Goal: Navigation & Orientation: Find specific page/section

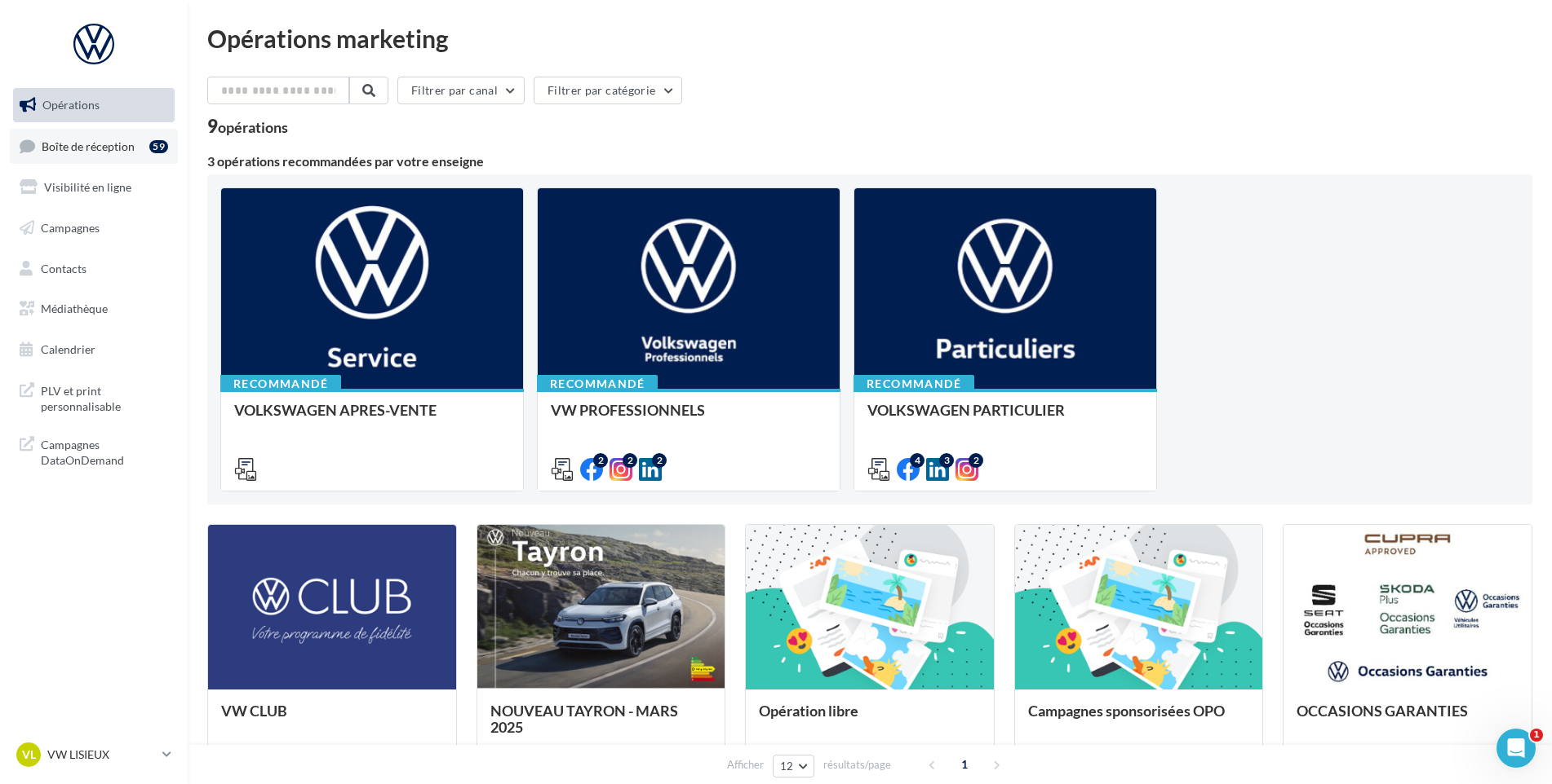
click at [110, 144] on span "Boîte de réception" at bounding box center [88, 146] width 93 height 14
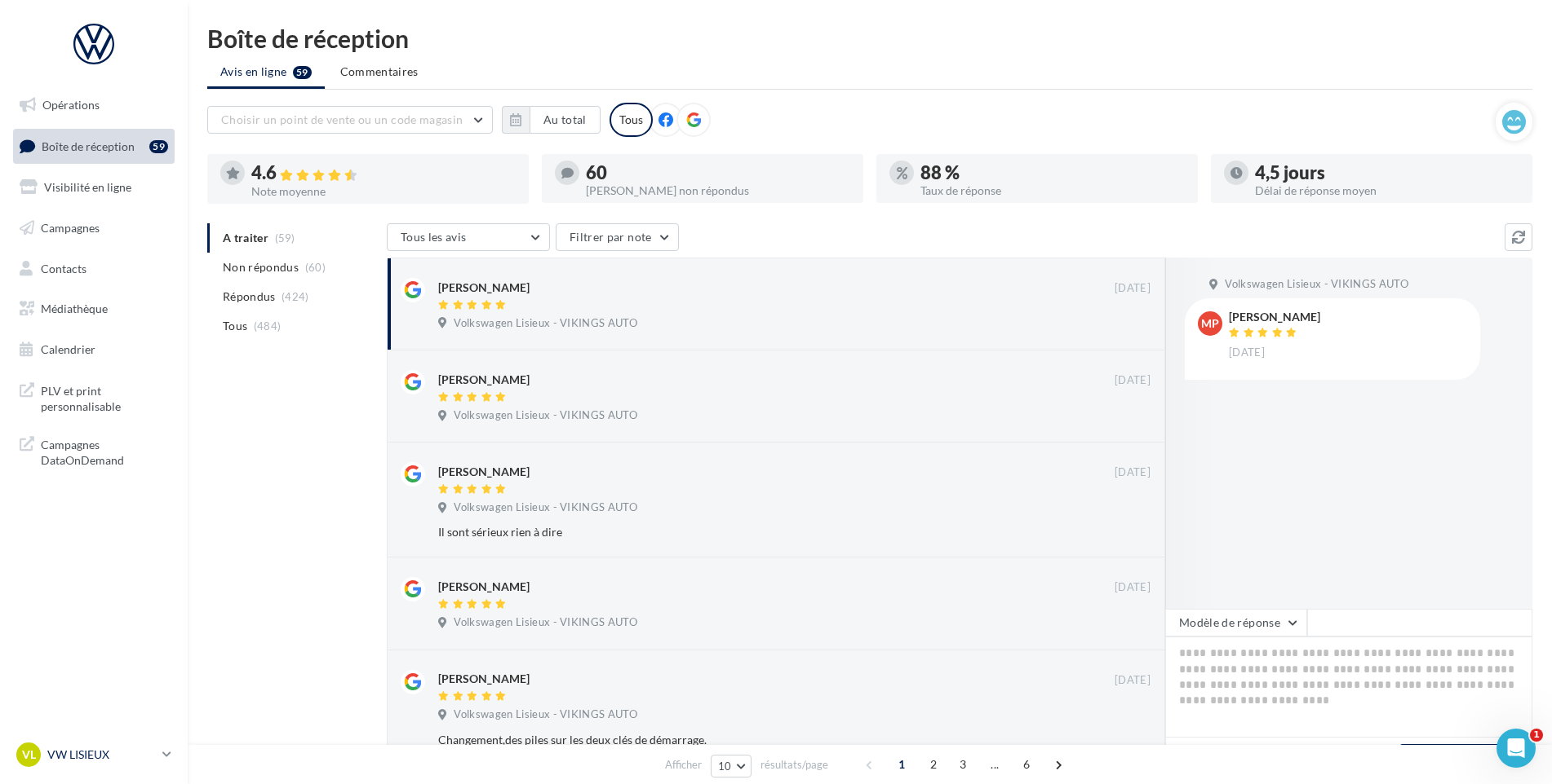
click at [91, 744] on div "VL VW LISIEUX vw-lis-vau" at bounding box center [86, 755] width 140 height 24
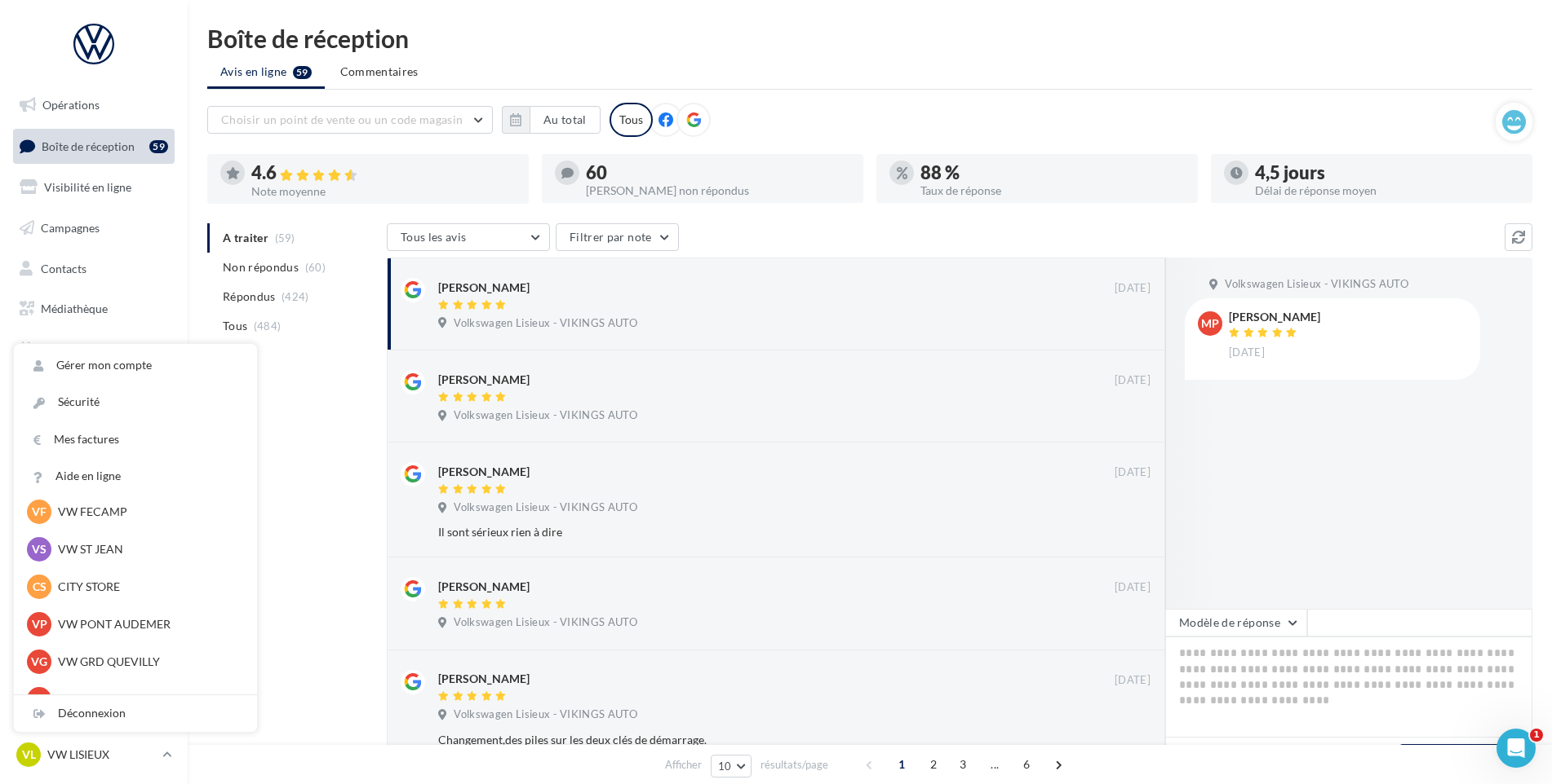
scroll to position [326, 0]
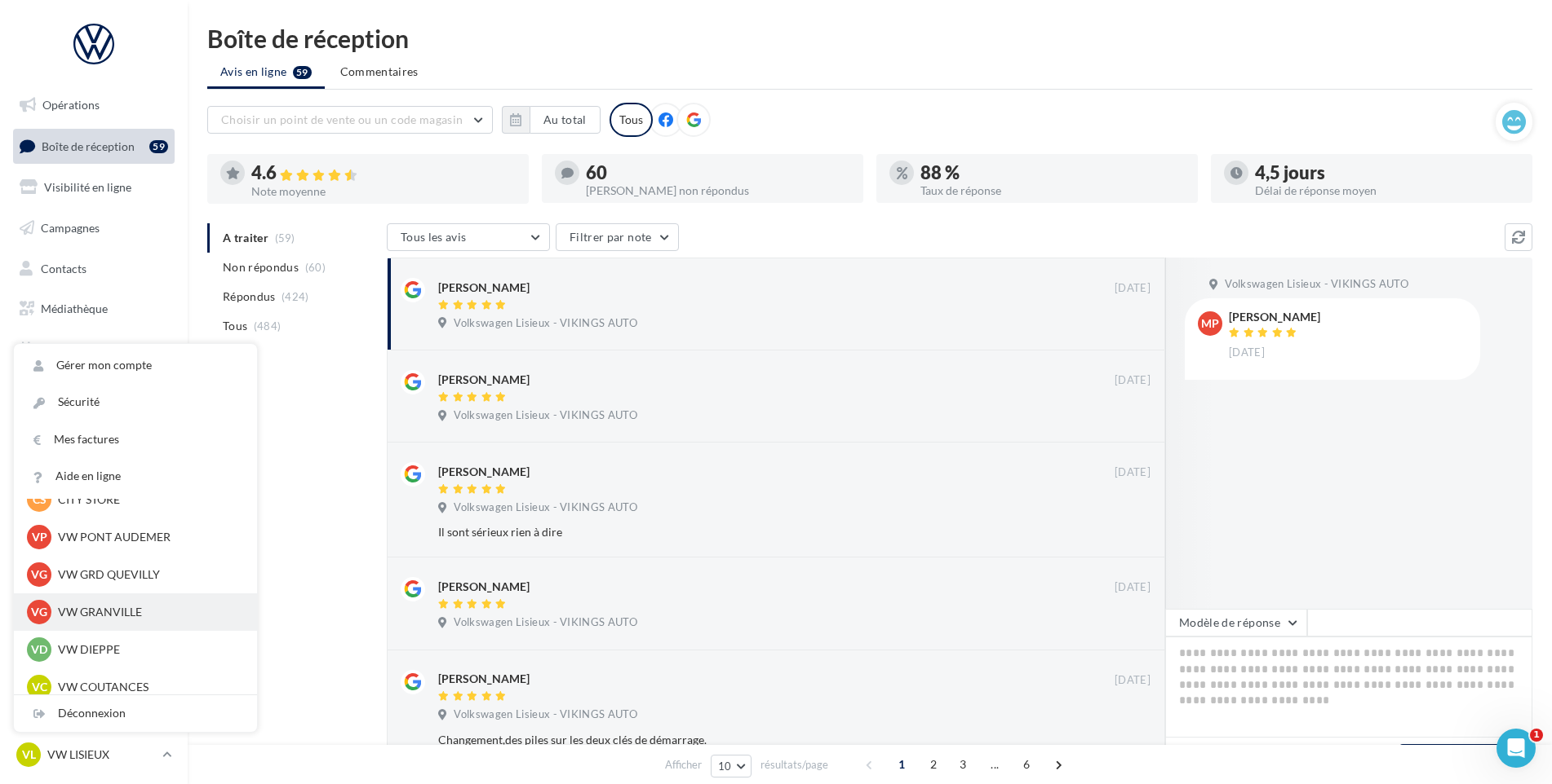
click at [148, 612] on p "VW GRANVILLE" at bounding box center [147, 612] width 179 height 16
